Goal: Communication & Community: Answer question/provide support

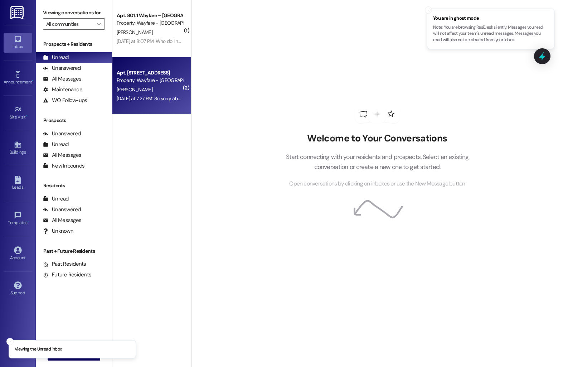
click at [138, 75] on div "Apt. [STREET_ADDRESS]" at bounding box center [150, 73] width 66 height 8
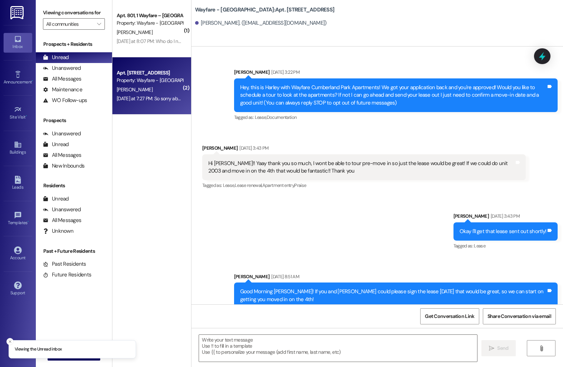
scroll to position [5510, 0]
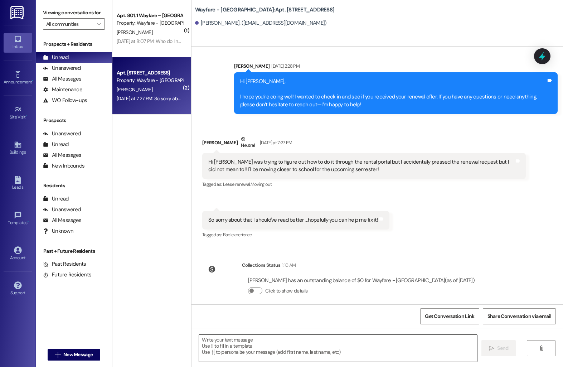
click at [250, 359] on textarea at bounding box center [338, 348] width 278 height 27
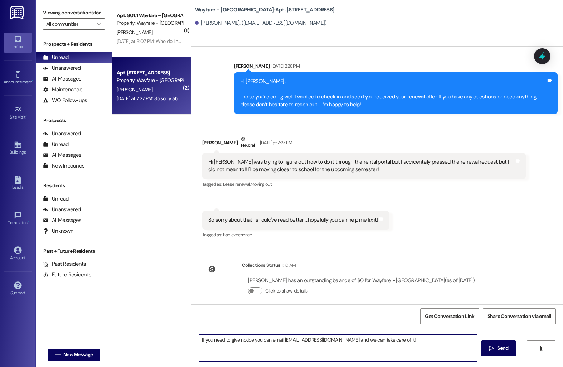
type textarea "If you need to give notice you can email notices@wayfarecommunities.com and we …"
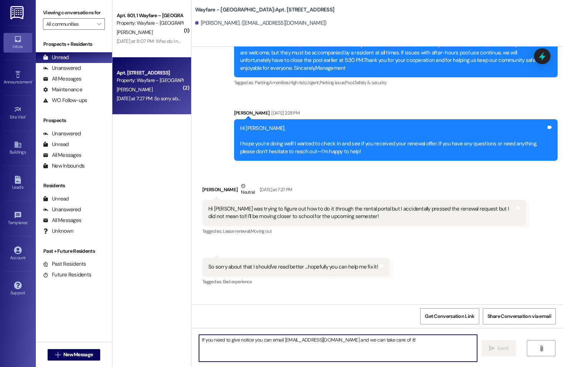
scroll to position [5443, 0]
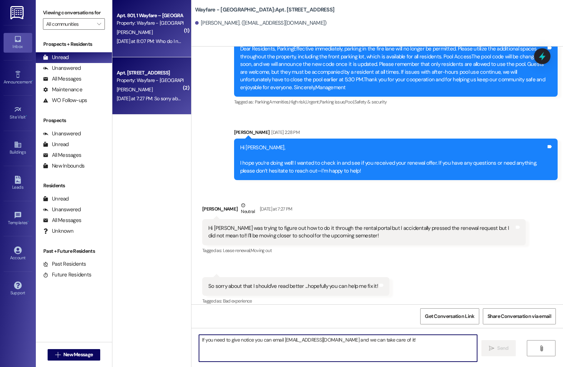
click at [153, 43] on div "Yesterday at 8:07 PM: Who do I need to speak with to get pest control? There ar…" at bounding box center [276, 41] width 318 height 6
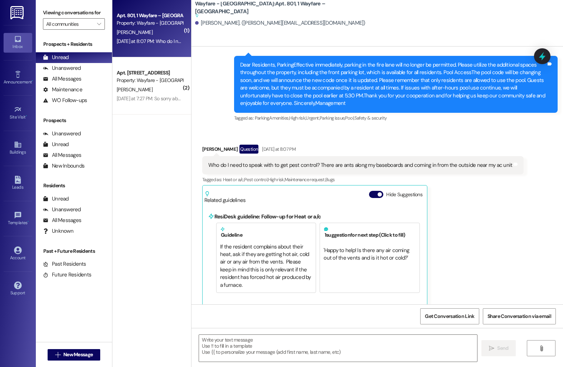
scroll to position [6459, 0]
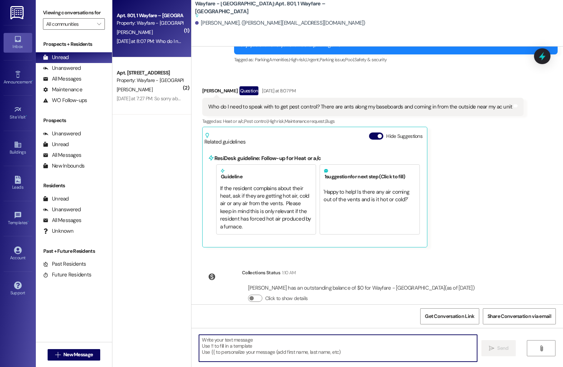
click at [311, 343] on textarea at bounding box center [338, 348] width 278 height 27
type textarea "I can get you on the pest control schedule!"
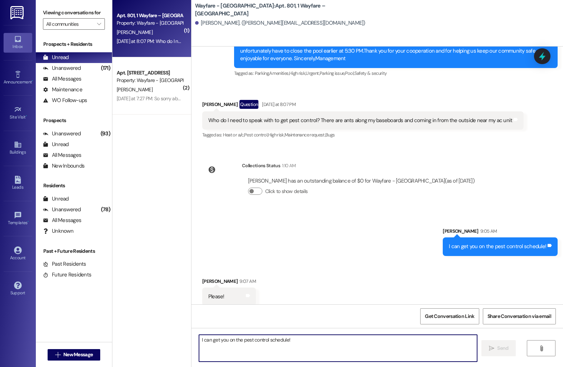
scroll to position [6446, 0]
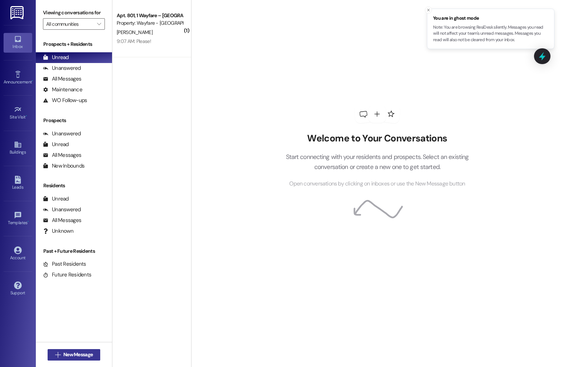
click at [75, 356] on span "New Message" at bounding box center [77, 355] width 29 height 8
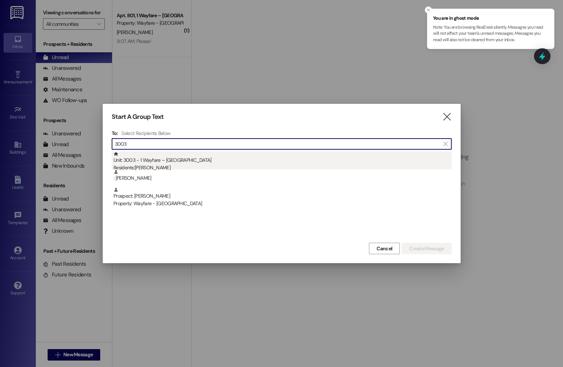
type input "3003"
click at [180, 166] on div "Residents: Michelle Jetton" at bounding box center [283, 168] width 339 height 8
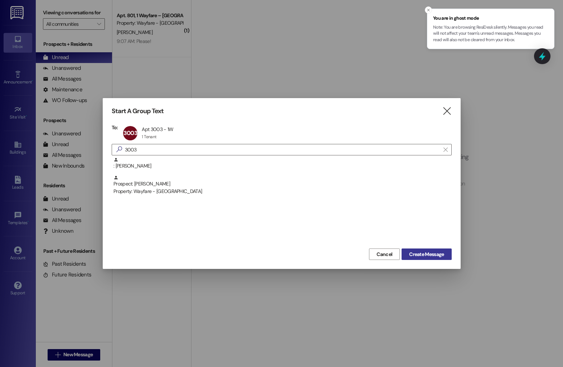
click at [410, 252] on span "Create Message" at bounding box center [426, 255] width 35 height 8
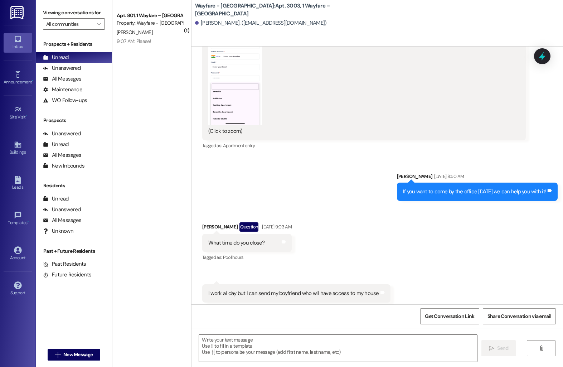
scroll to position [3242, 0]
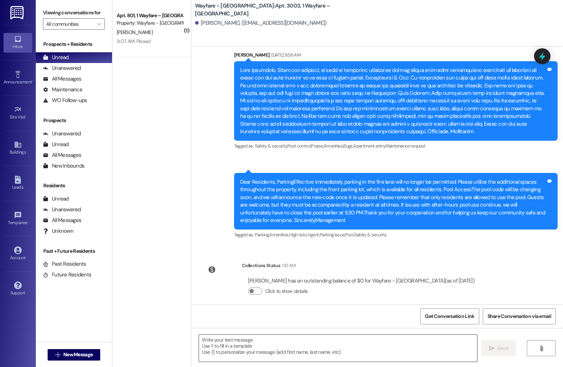
click at [245, 355] on textarea at bounding box center [338, 348] width 278 height 27
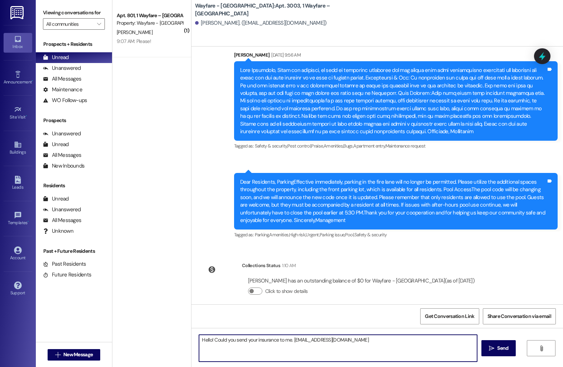
type textarea "Hello! Could you send your insurance to me. harleyc@wayfarecommunities.com"
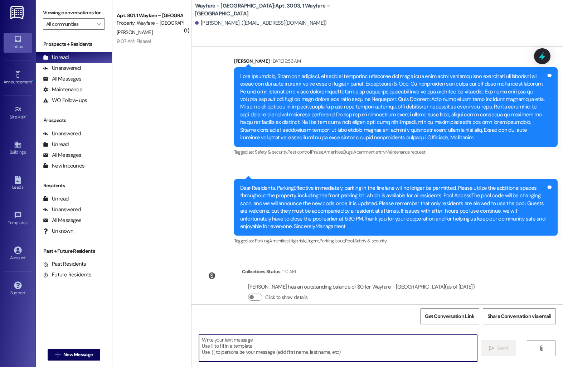
scroll to position [3342, 0]
